Goal: Task Accomplishment & Management: Manage account settings

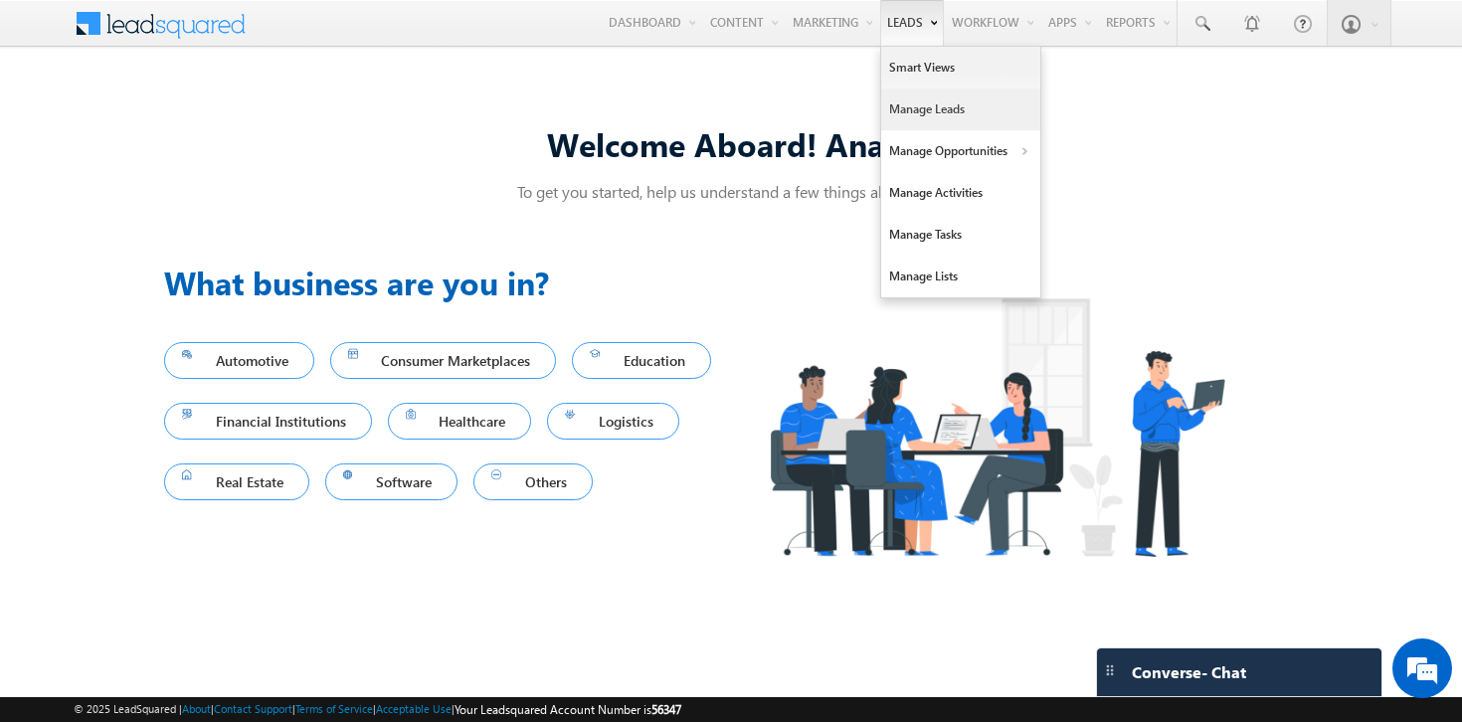
click at [920, 105] on link "Manage Leads" at bounding box center [960, 110] width 159 height 42
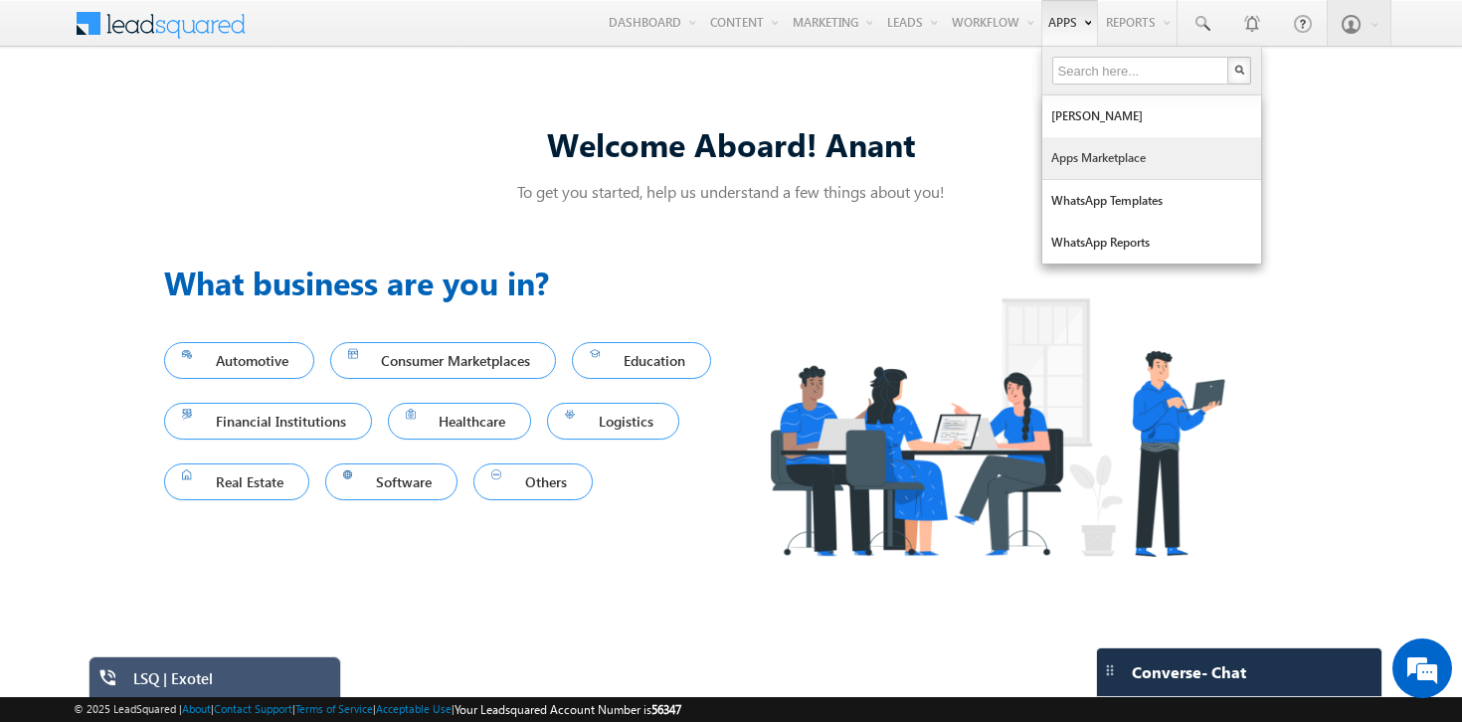
click at [1070, 156] on link "Apps Marketplace" at bounding box center [1151, 158] width 219 height 42
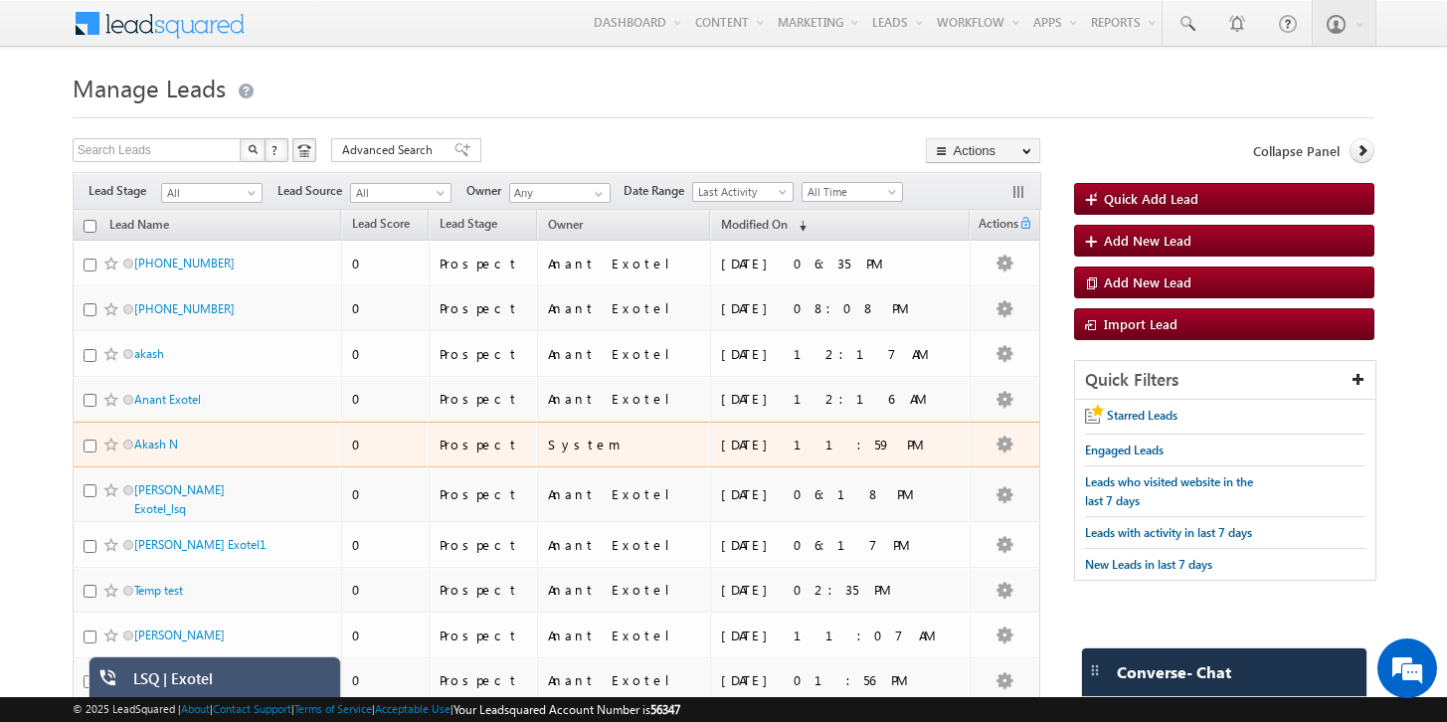
click at [154, 454] on div "Akash N" at bounding box center [208, 449] width 249 height 28
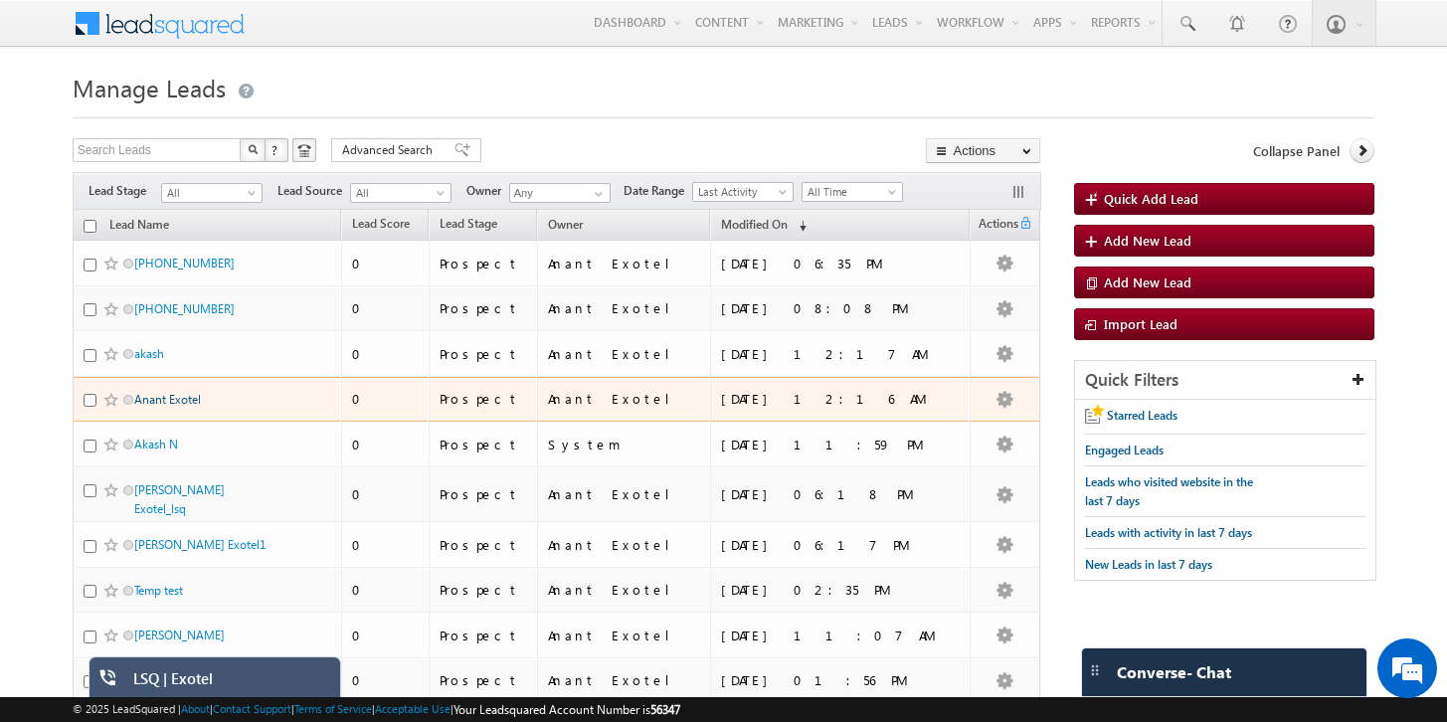
click at [169, 397] on link "Anant Exotel" at bounding box center [167, 399] width 67 height 15
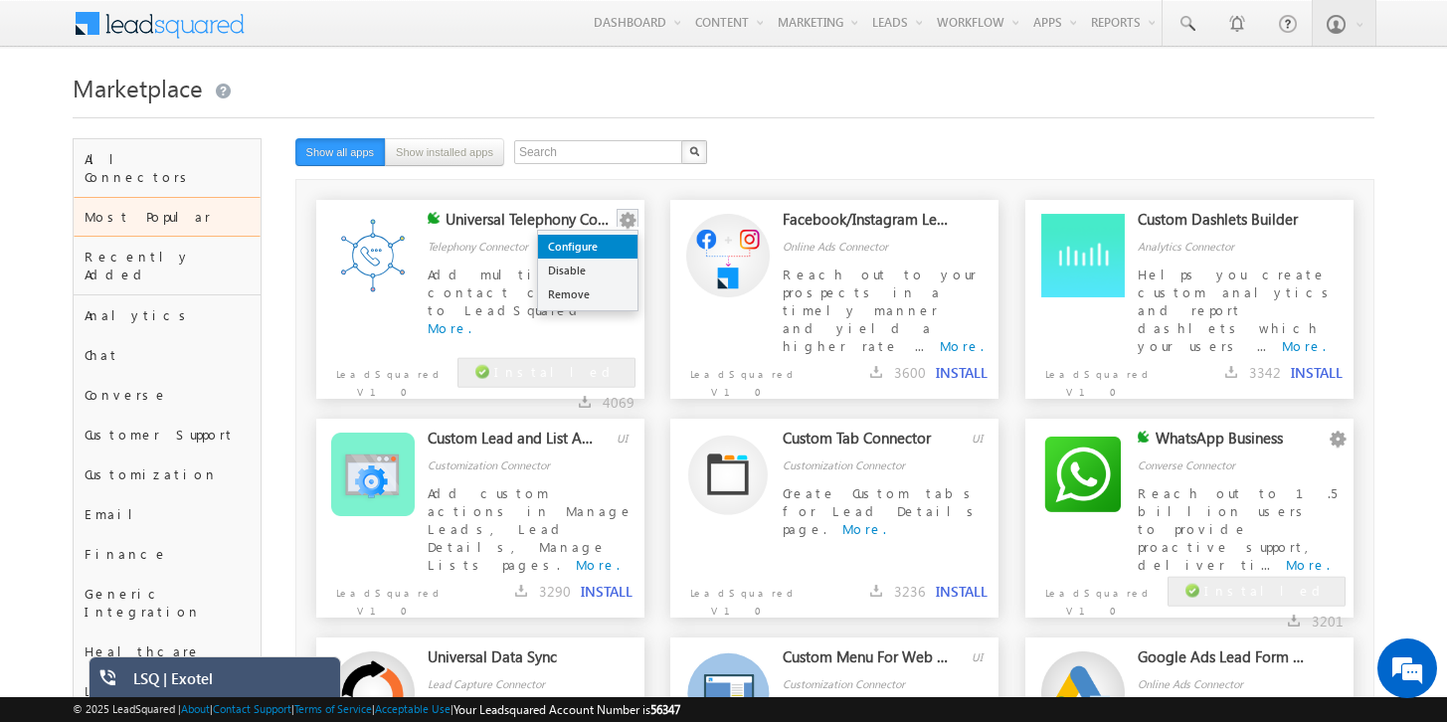
click at [613, 253] on link "Configure" at bounding box center [587, 247] width 99 height 24
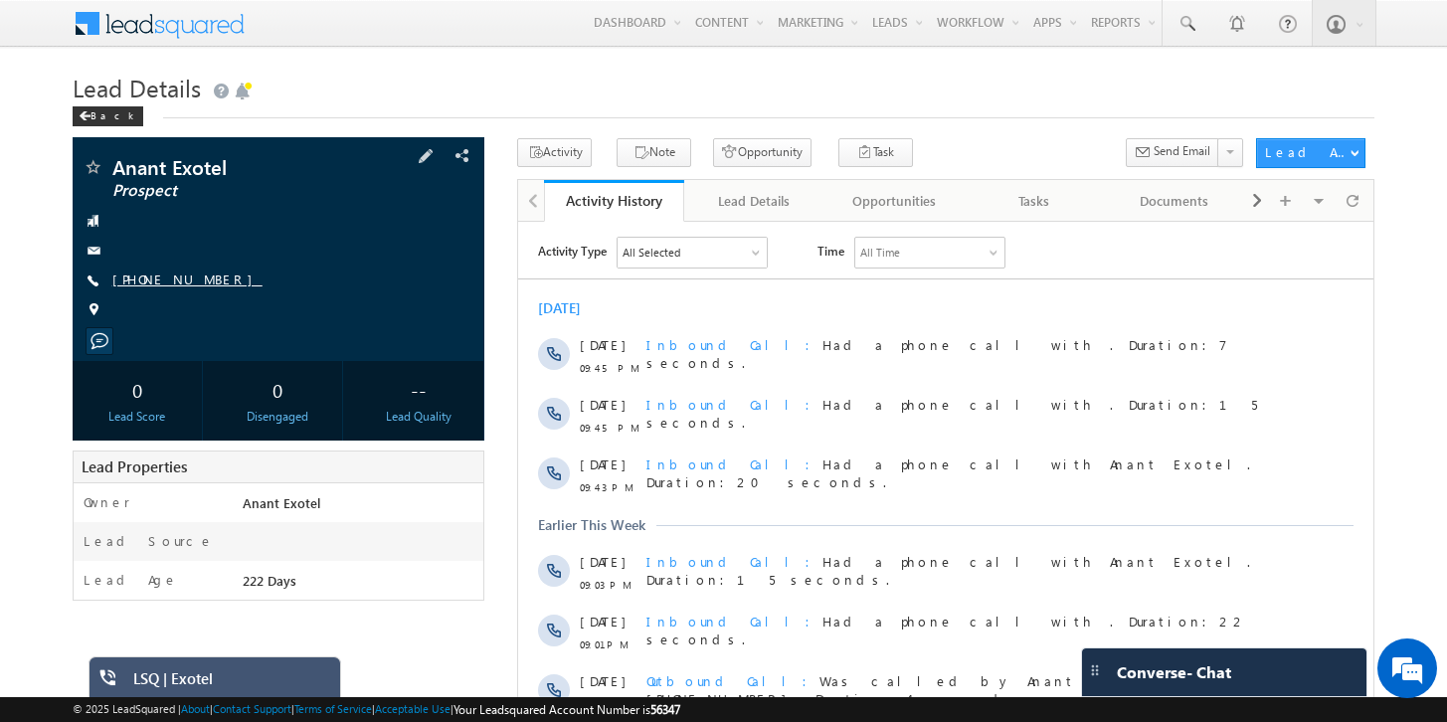
click at [193, 283] on link "[PHONE_NUMBER]" at bounding box center [187, 279] width 150 height 17
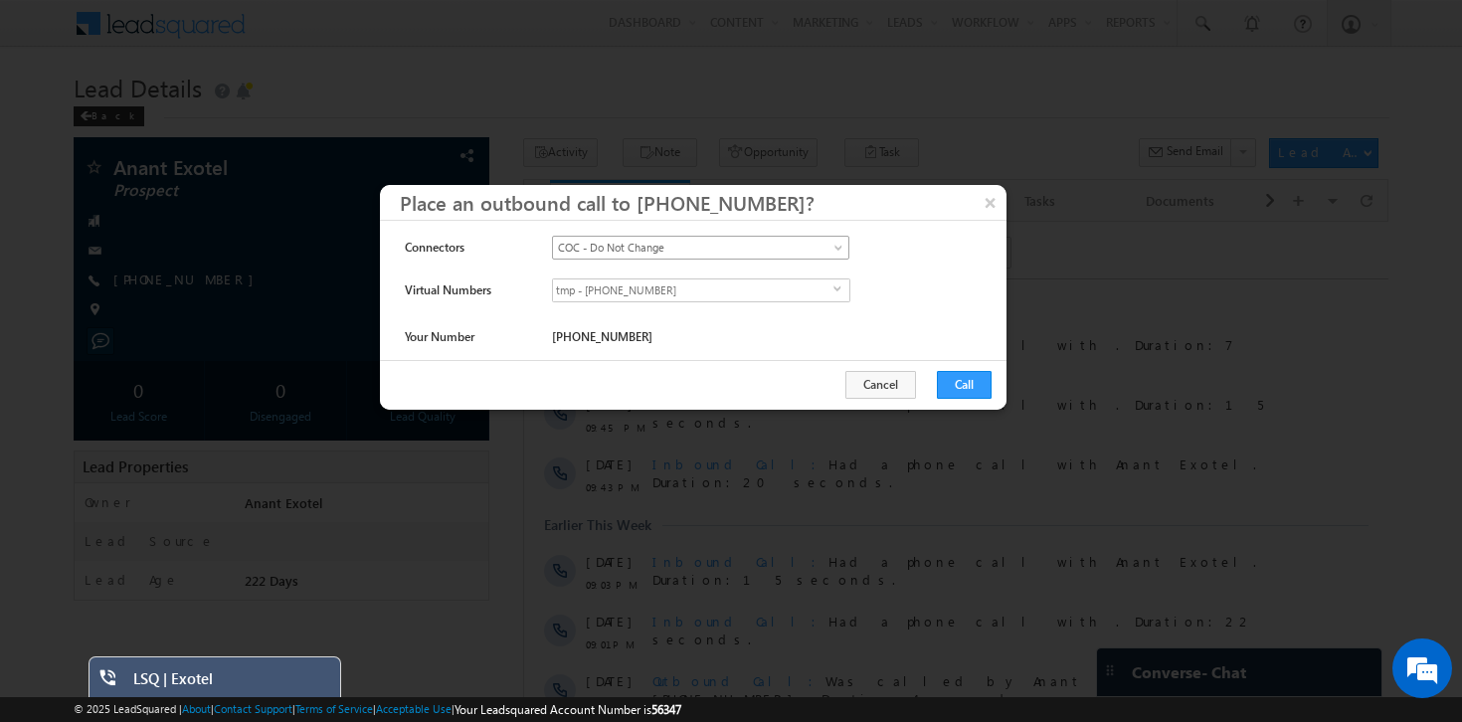
click at [669, 247] on span "COC - Do Not Change" at bounding box center [683, 248] width 261 height 18
click at [659, 289] on link "COC - Do Not Change" at bounding box center [701, 290] width 296 height 18
click at [638, 287] on span "tmp - [PHONE_NUMBER]" at bounding box center [693, 290] width 280 height 22
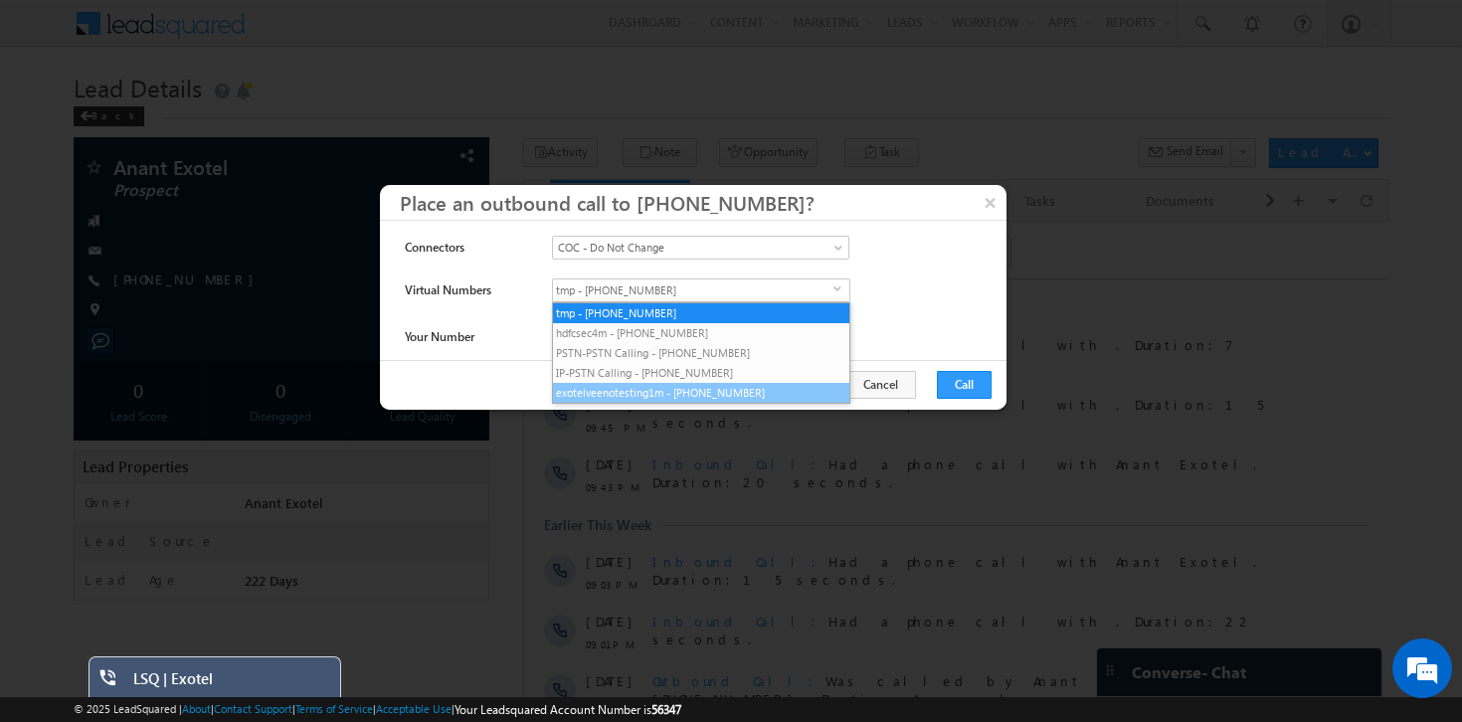
click at [636, 396] on li "exotelveenotesting1m - [PHONE_NUMBER]" at bounding box center [701, 393] width 296 height 20
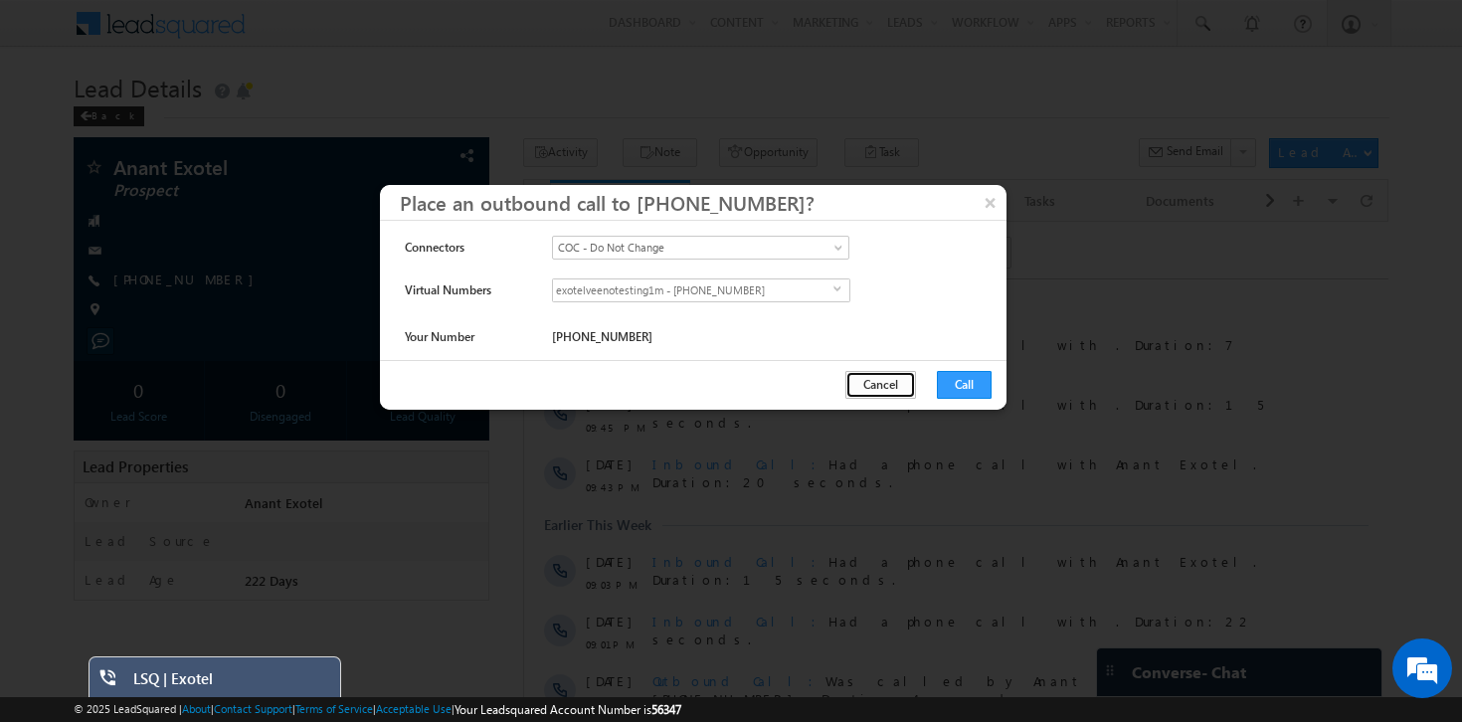
click at [914, 372] on button "Cancel" at bounding box center [880, 385] width 71 height 28
